Goal: Transaction & Acquisition: Purchase product/service

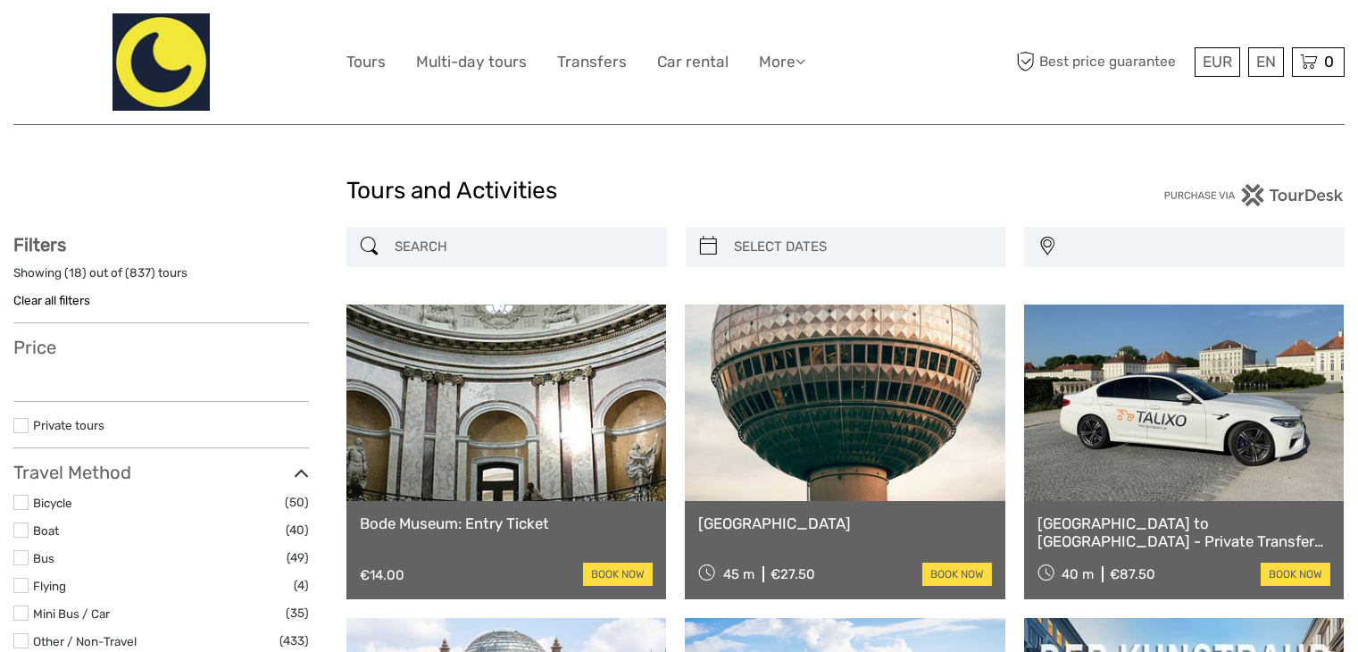
select select
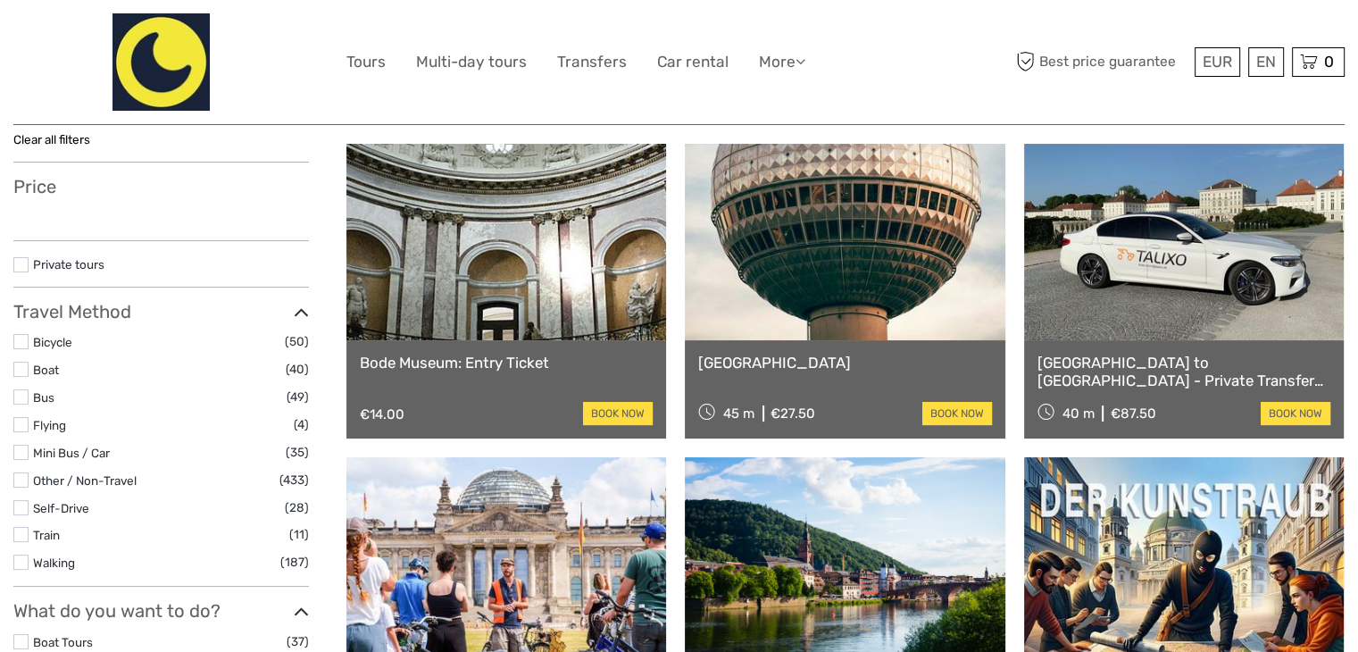
select select
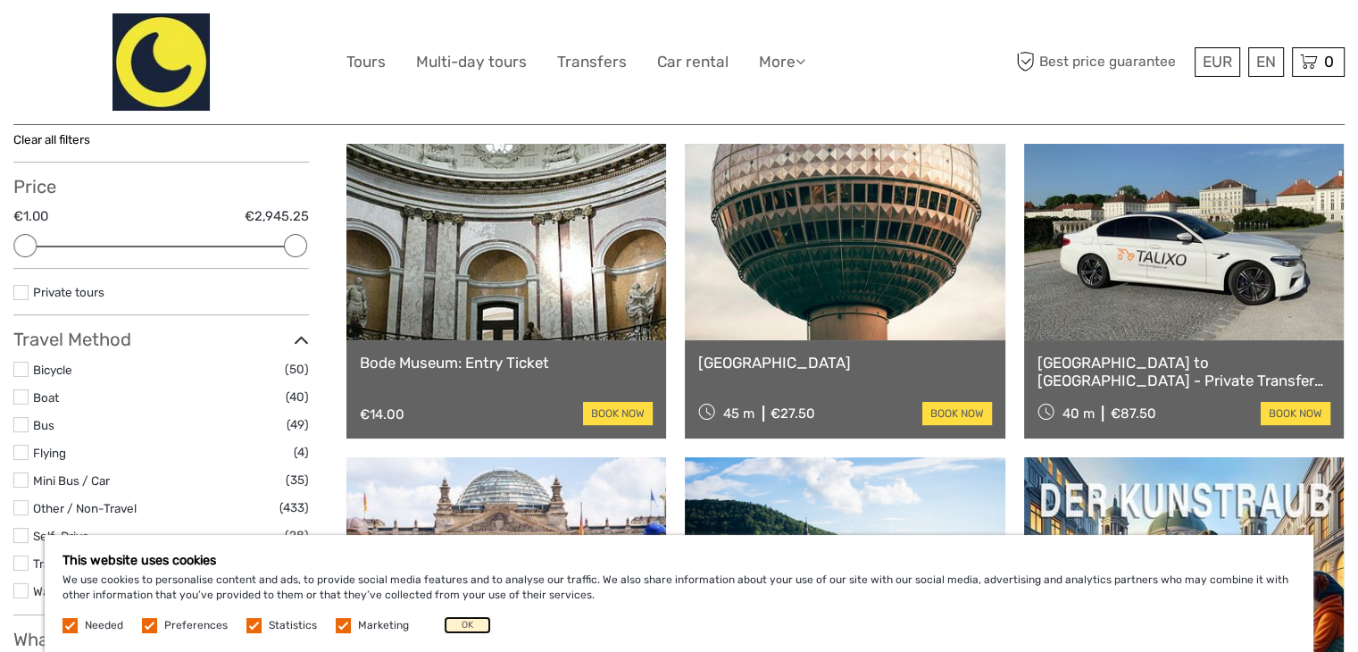
click at [468, 622] on button "OK" at bounding box center [467, 625] width 47 height 18
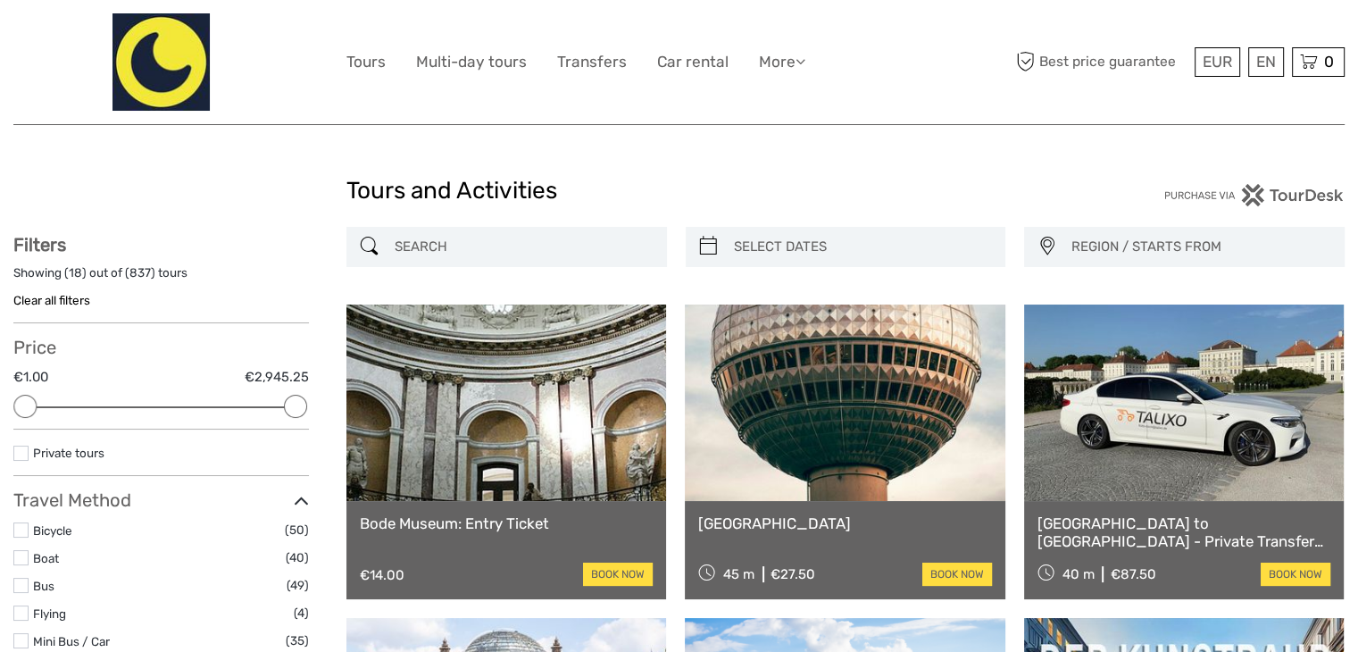
click at [626, 530] on link "Bode Museum: Entry Ticket" at bounding box center [506, 523] width 293 height 18
